Goal: Check status: Check status

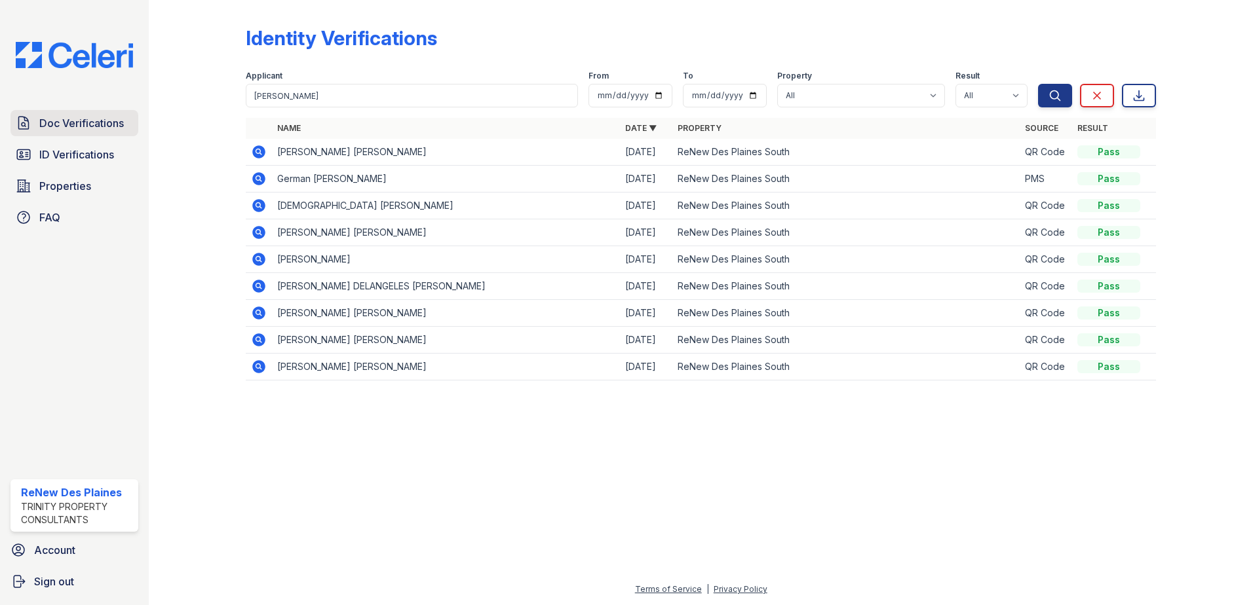
click at [61, 123] on span "Doc Verifications" at bounding box center [81, 123] width 85 height 16
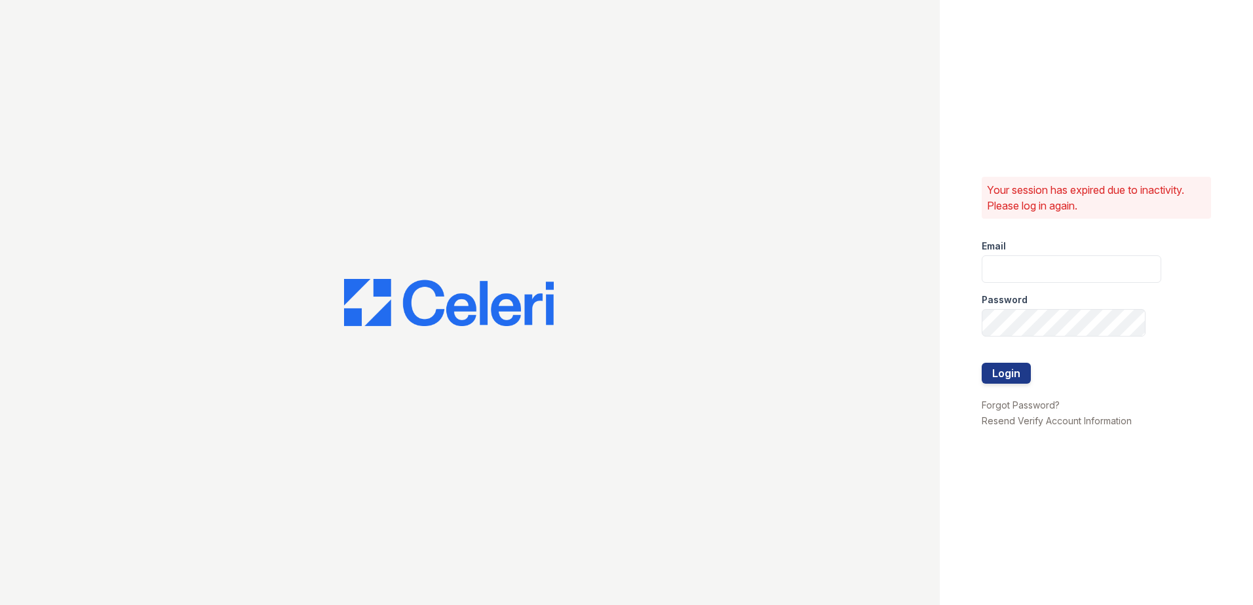
type input "renewdesplaines@trinity-pm.com"
click at [1006, 378] on button "Login" at bounding box center [1005, 373] width 49 height 21
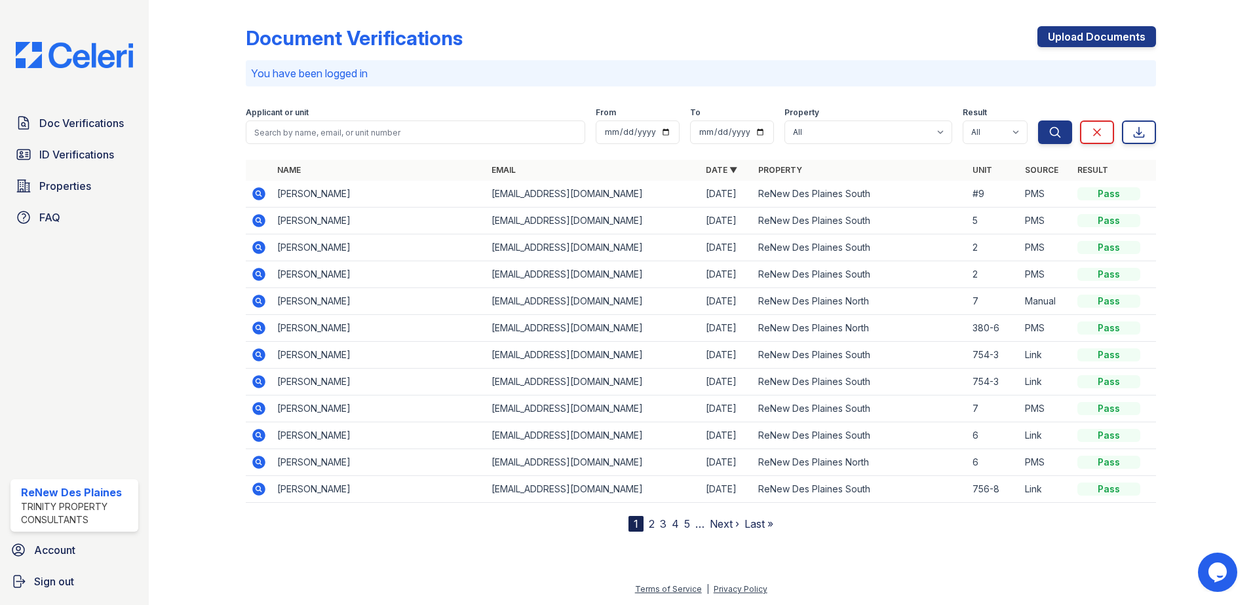
click at [257, 195] on icon at bounding box center [259, 194] width 16 height 16
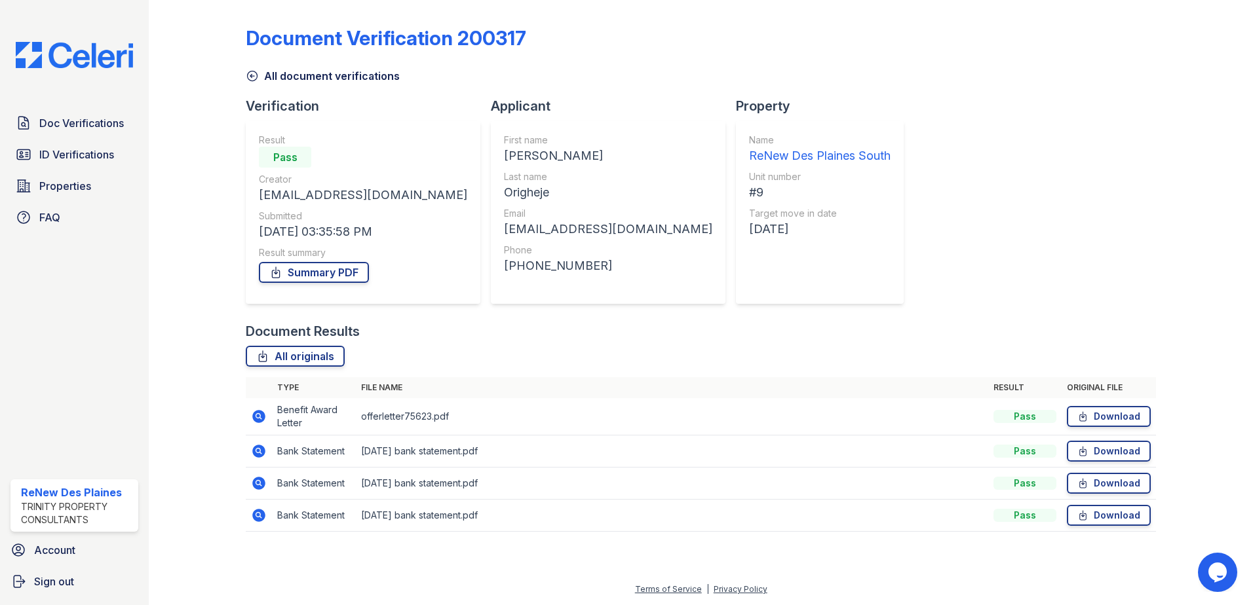
click at [255, 445] on icon at bounding box center [259, 451] width 16 height 16
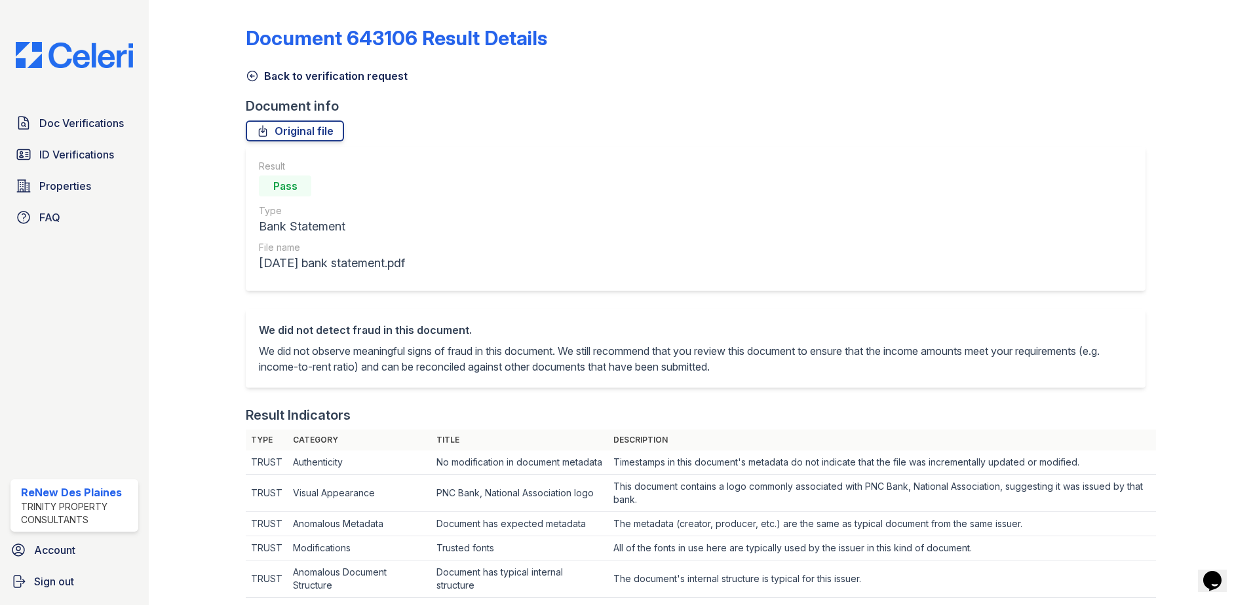
click at [250, 77] on icon at bounding box center [253, 76] width 10 height 10
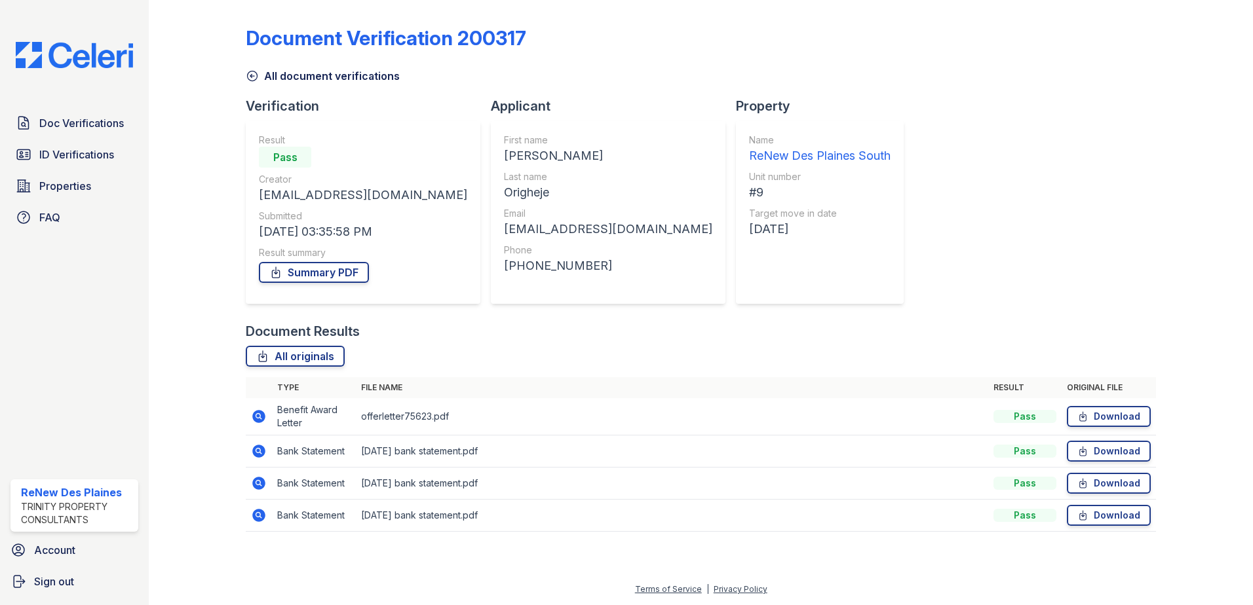
click at [258, 484] on icon at bounding box center [257, 482] width 3 height 3
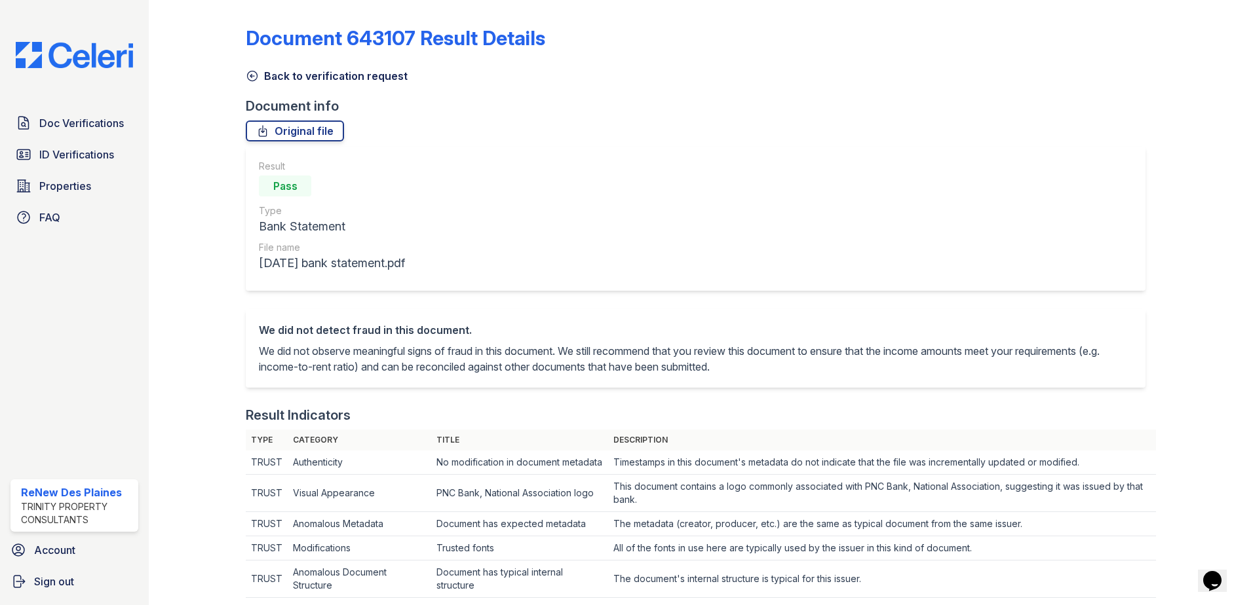
click at [251, 73] on icon at bounding box center [252, 75] width 13 height 13
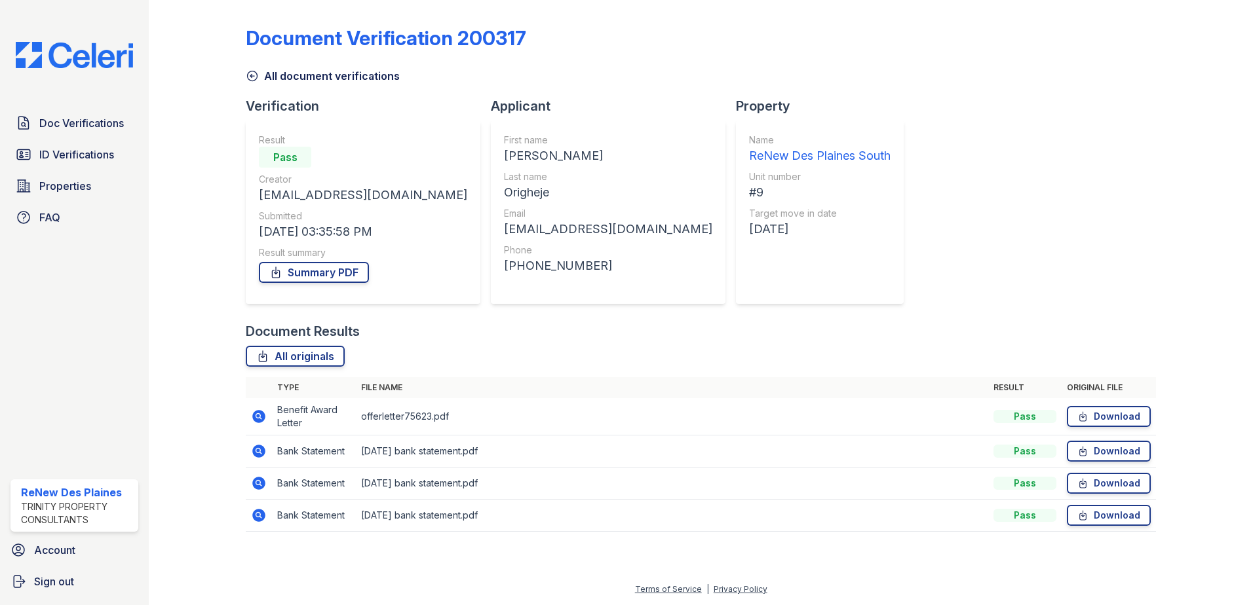
click at [258, 455] on icon at bounding box center [258, 451] width 13 height 13
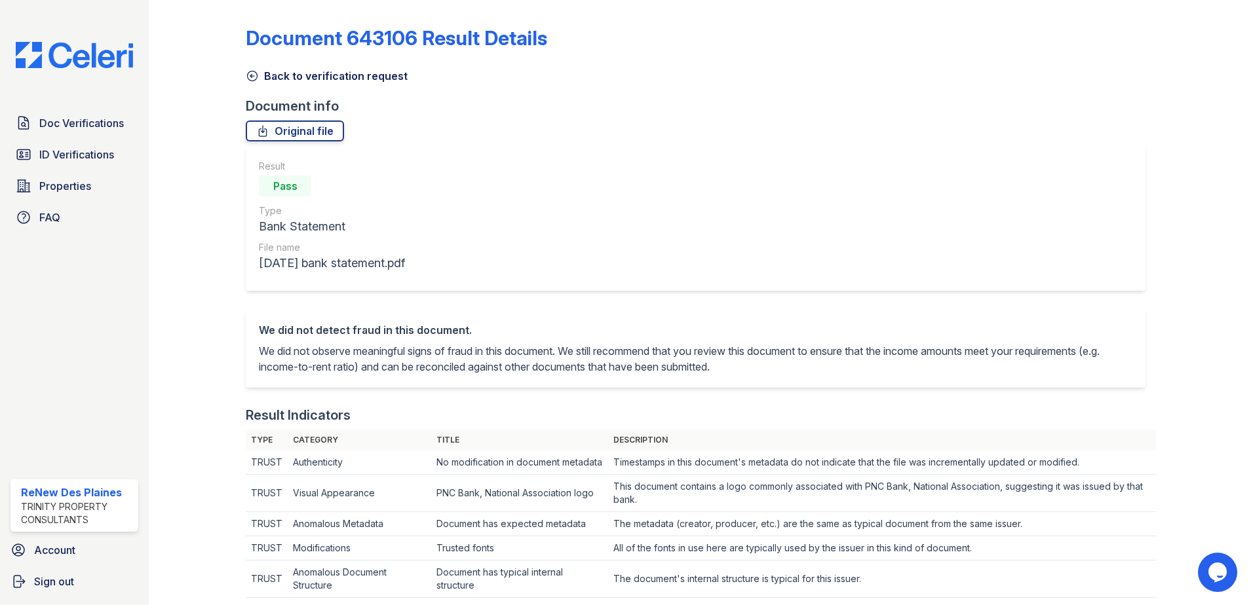
click at [249, 74] on icon at bounding box center [252, 75] width 13 height 13
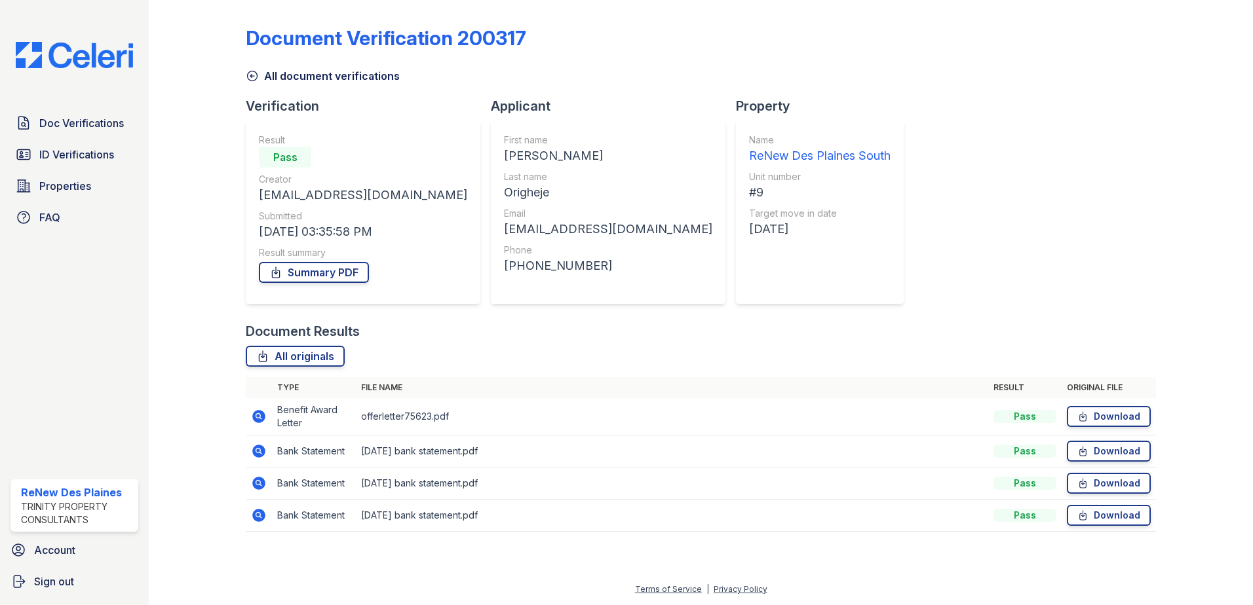
click at [260, 419] on icon at bounding box center [258, 416] width 13 height 13
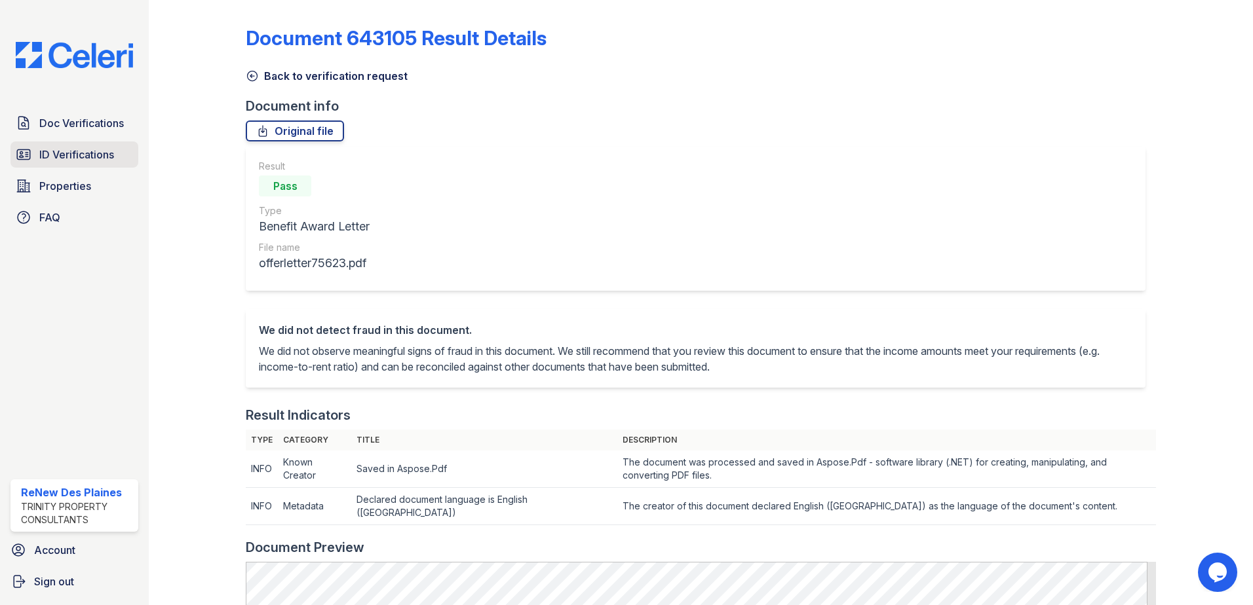
click at [82, 158] on span "ID Verifications" at bounding box center [76, 155] width 75 height 16
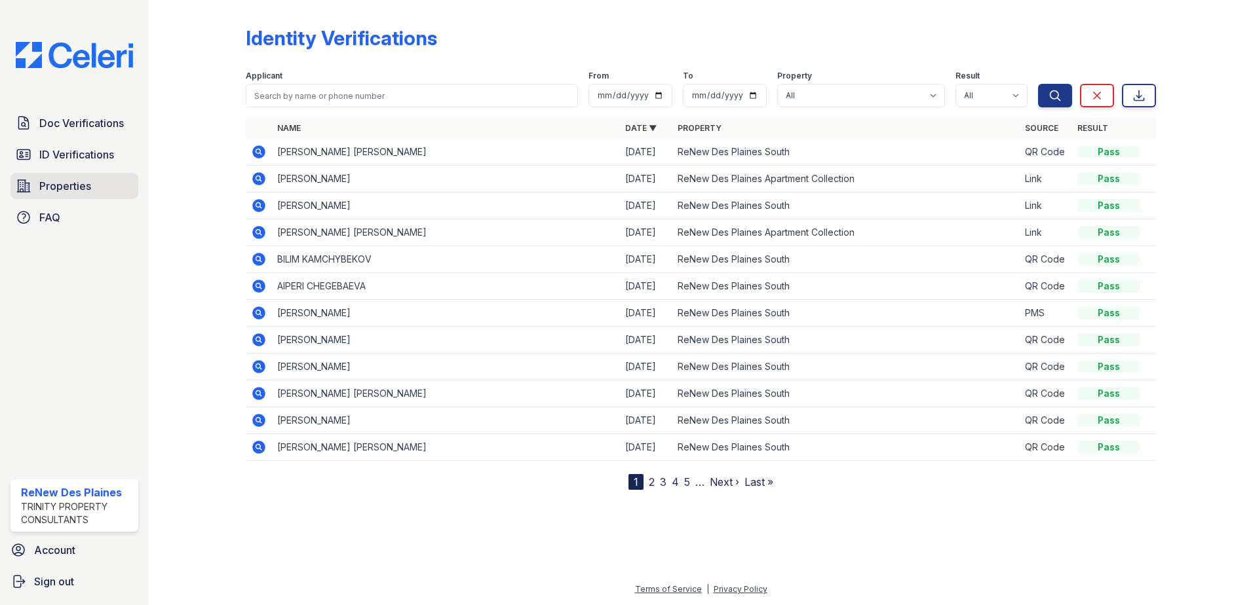
click at [69, 179] on span "Properties" at bounding box center [65, 186] width 52 height 16
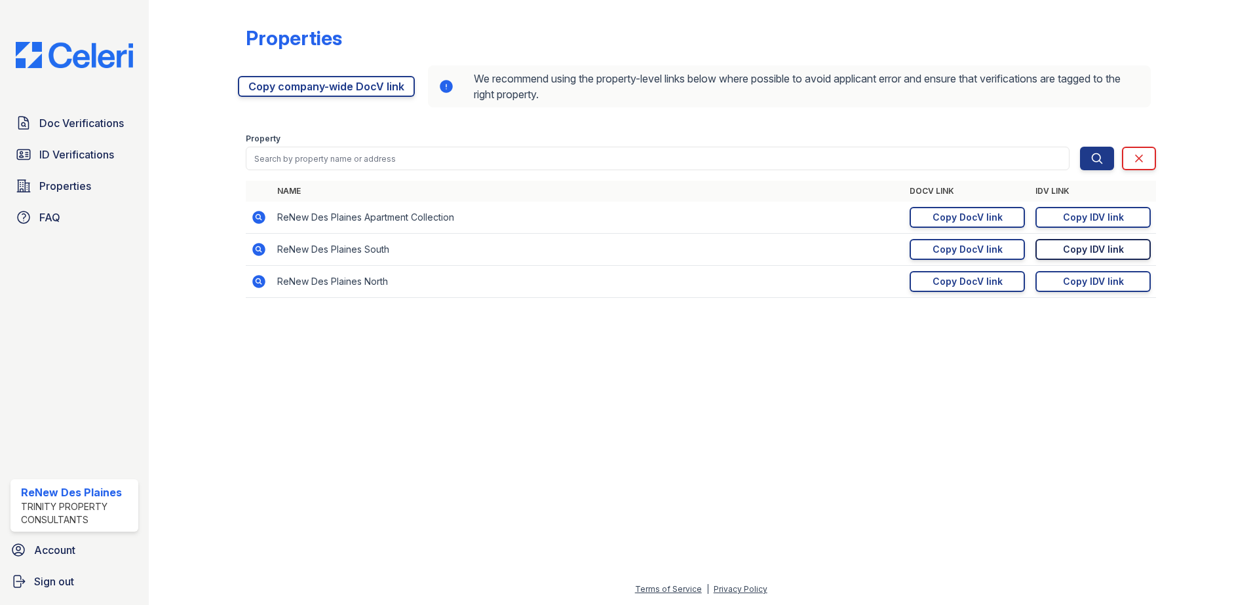
click at [1084, 245] on div "Copy IDV link" at bounding box center [1093, 249] width 61 height 13
click at [77, 153] on span "ID Verifications" at bounding box center [76, 155] width 75 height 16
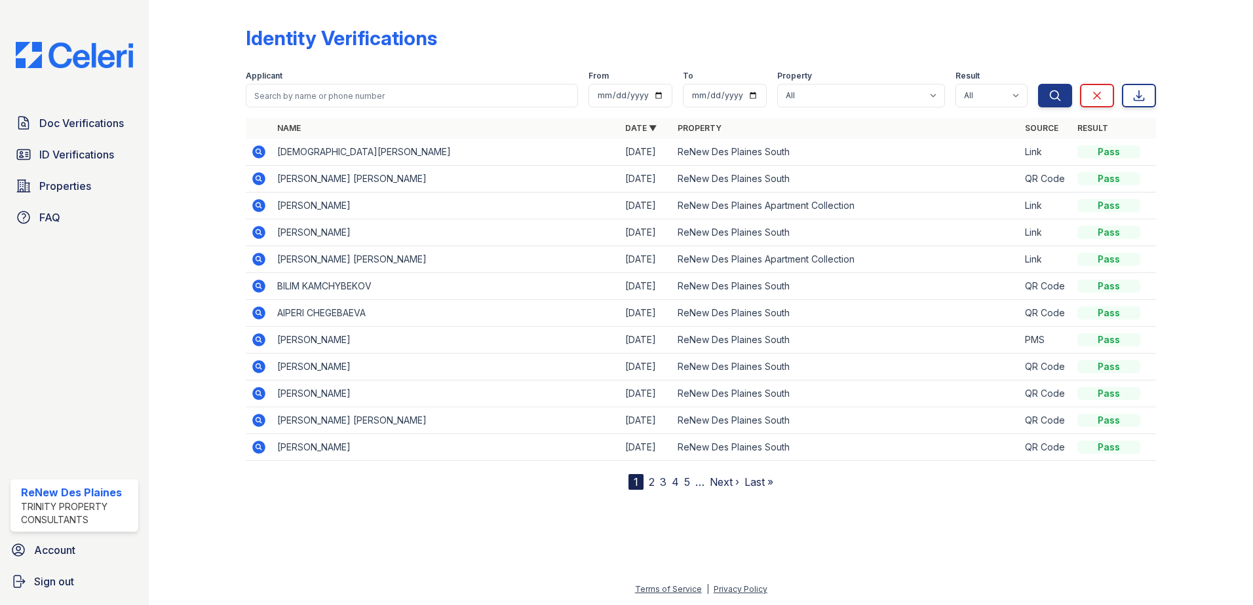
click at [259, 149] on icon at bounding box center [259, 152] width 16 height 16
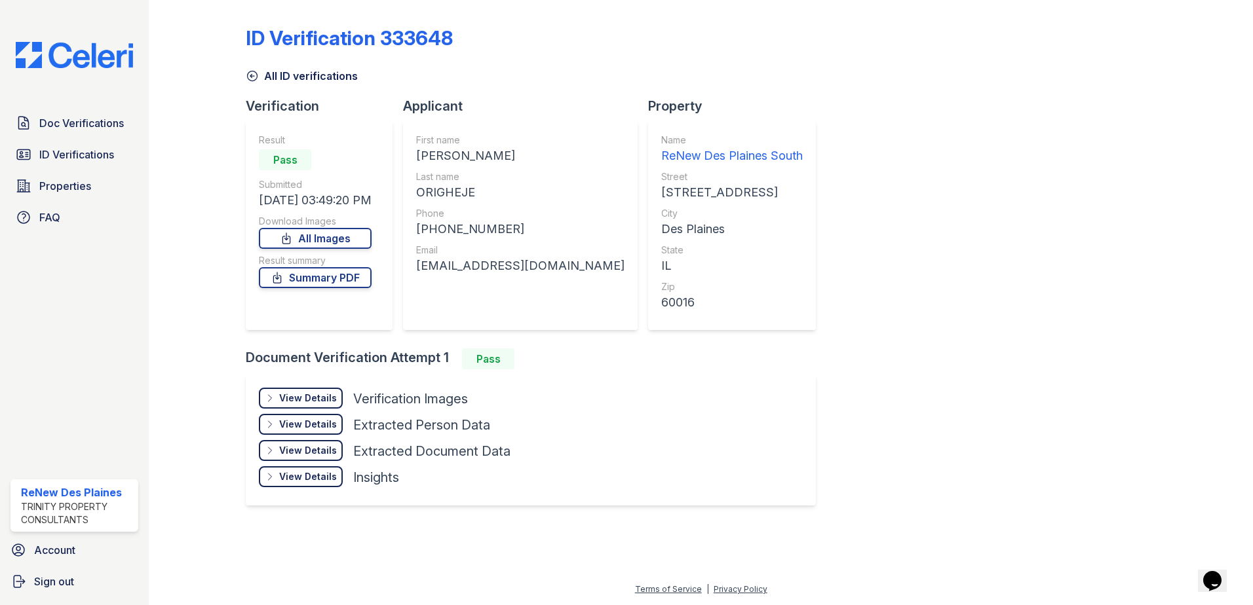
click at [311, 397] on div "View Details" at bounding box center [308, 398] width 58 height 13
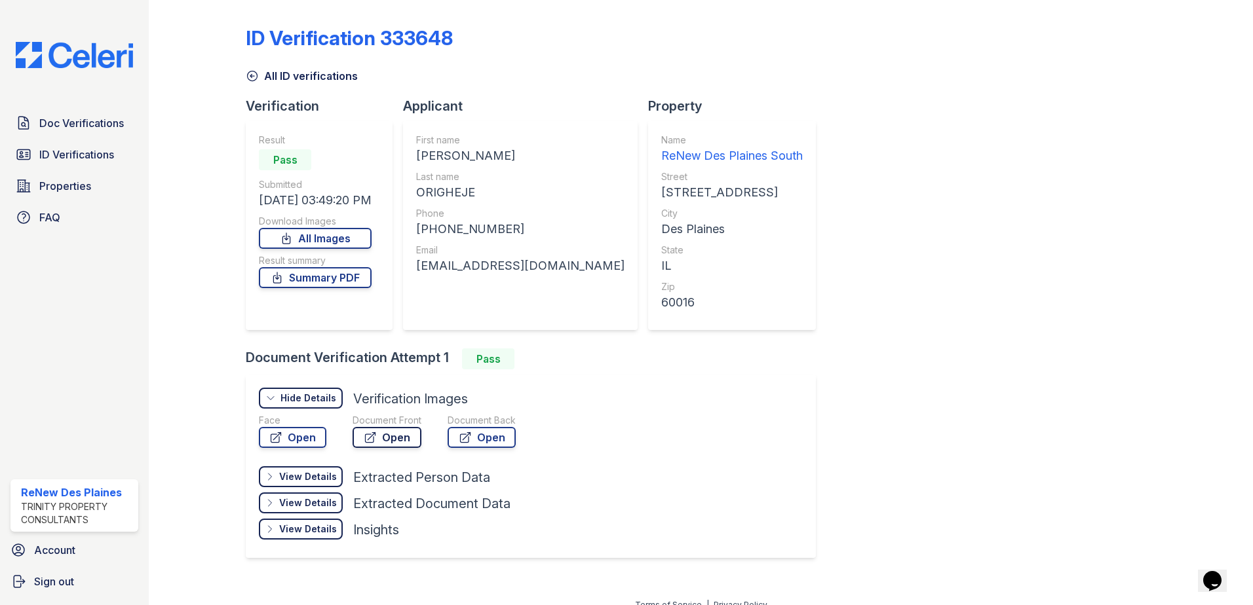
click at [387, 434] on link "Open" at bounding box center [386, 437] width 69 height 21
click at [299, 435] on link "Open" at bounding box center [292, 437] width 67 height 21
